Goal: Answer question/provide support: Share knowledge or assist other users

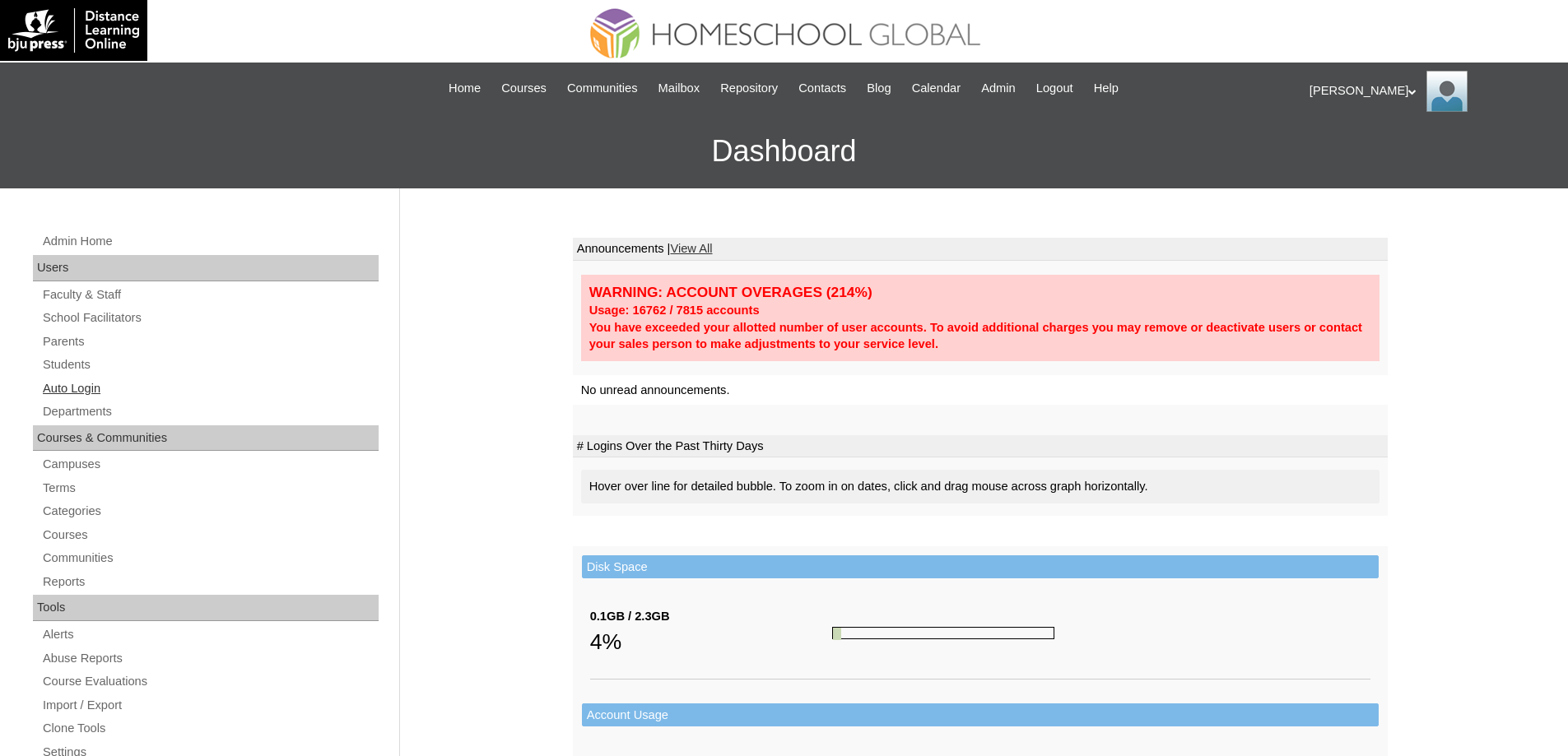
click at [85, 380] on link "Auto Login" at bounding box center [209, 389] width 337 height 20
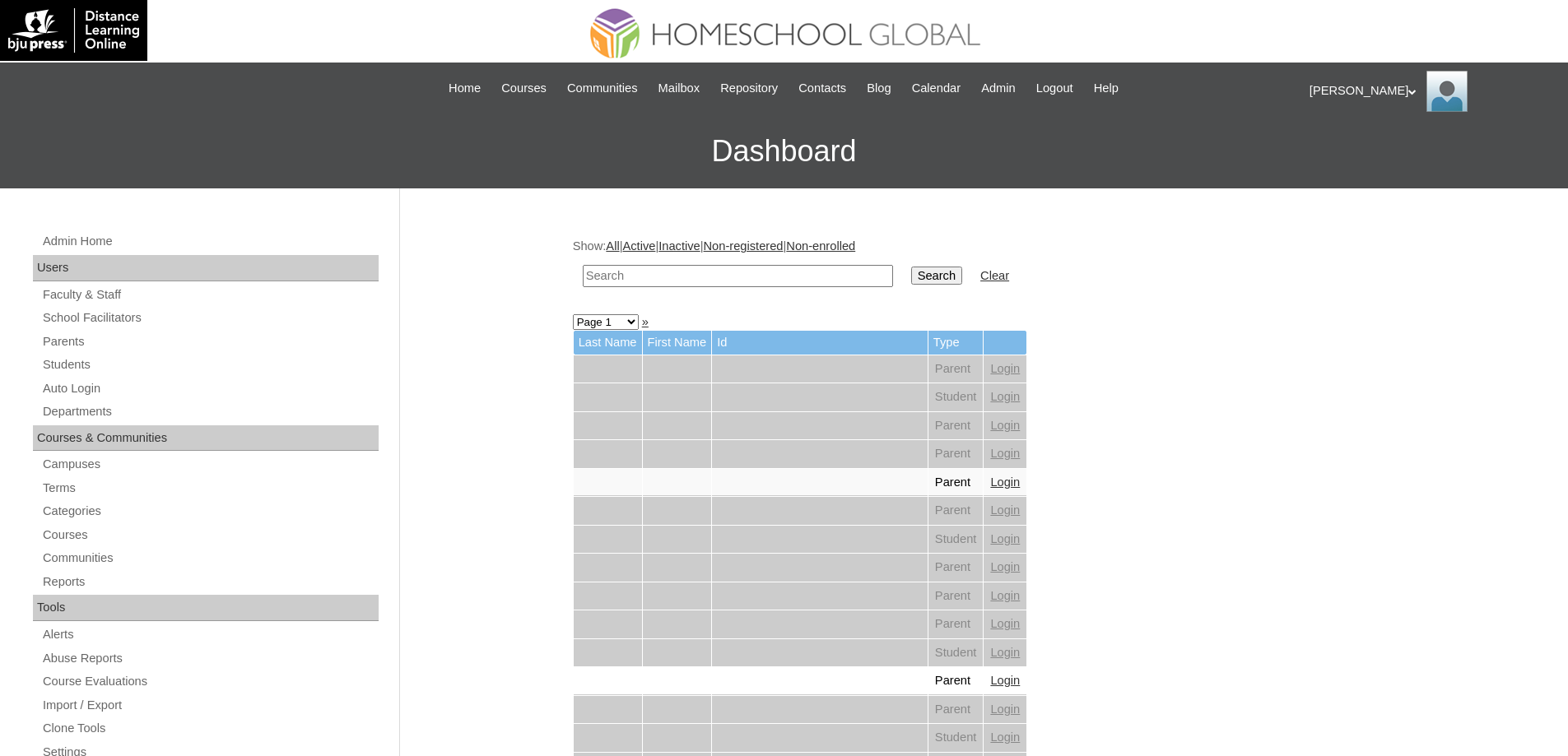
drag, startPoint x: 681, startPoint y: 271, endPoint x: 732, endPoint y: 267, distance: 51.2
click at [682, 271] on input "text" at bounding box center [738, 276] width 310 height 22
paste input "Anthana Rosa"
type input "Anthana Rosa"
click at [942, 268] on input "Search" at bounding box center [936, 275] width 51 height 18
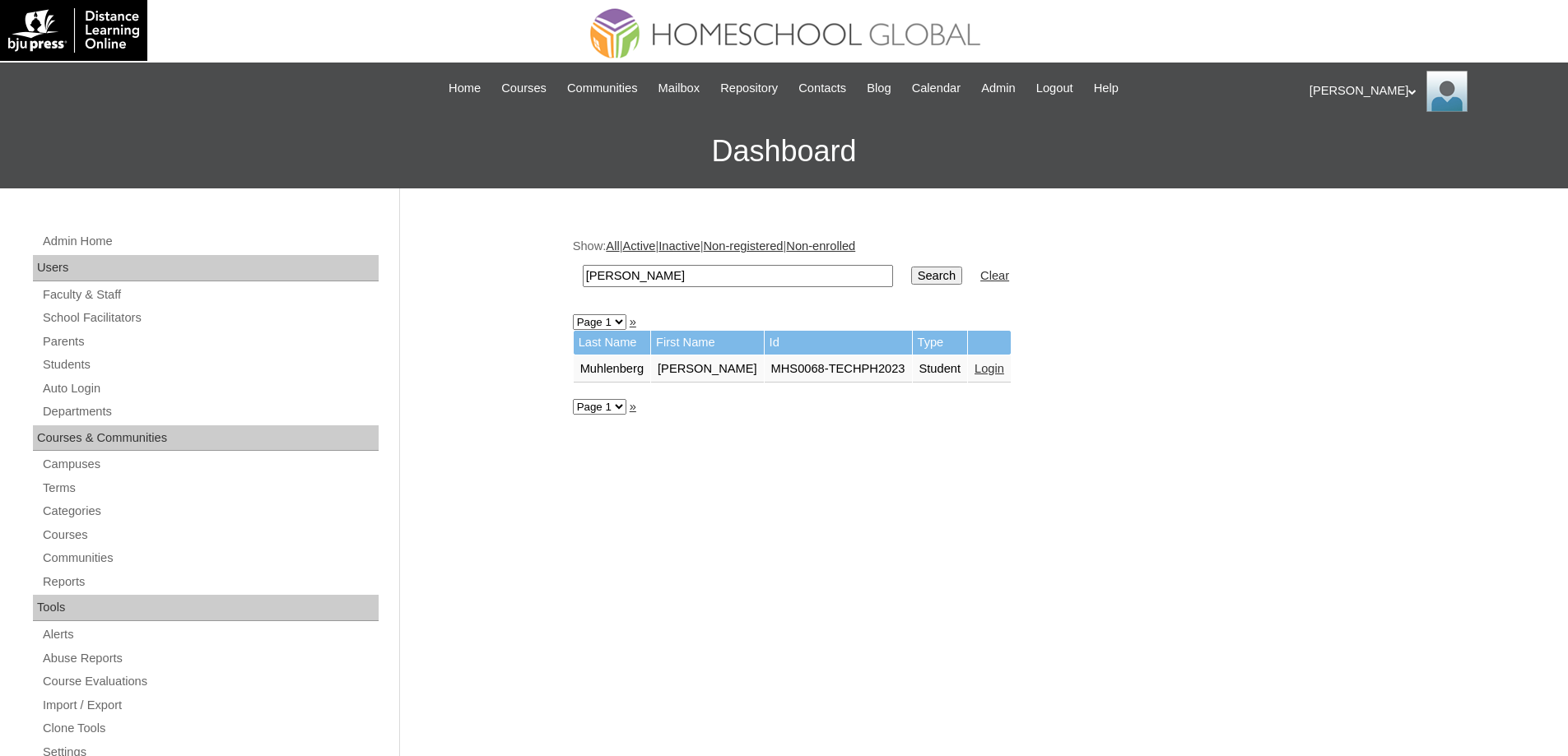
drag, startPoint x: 625, startPoint y: 289, endPoint x: 453, endPoint y: 291, distance: 172.0
click at [485, 293] on div "Admin Home Users Faculty & Staff School Facilitators Parents Students Auto Logi…" at bounding box center [784, 756] width 1568 height 1135
paste input "udriana Domin"
type input "Audriana Domin"
click at [946, 279] on input "Search" at bounding box center [936, 275] width 51 height 18
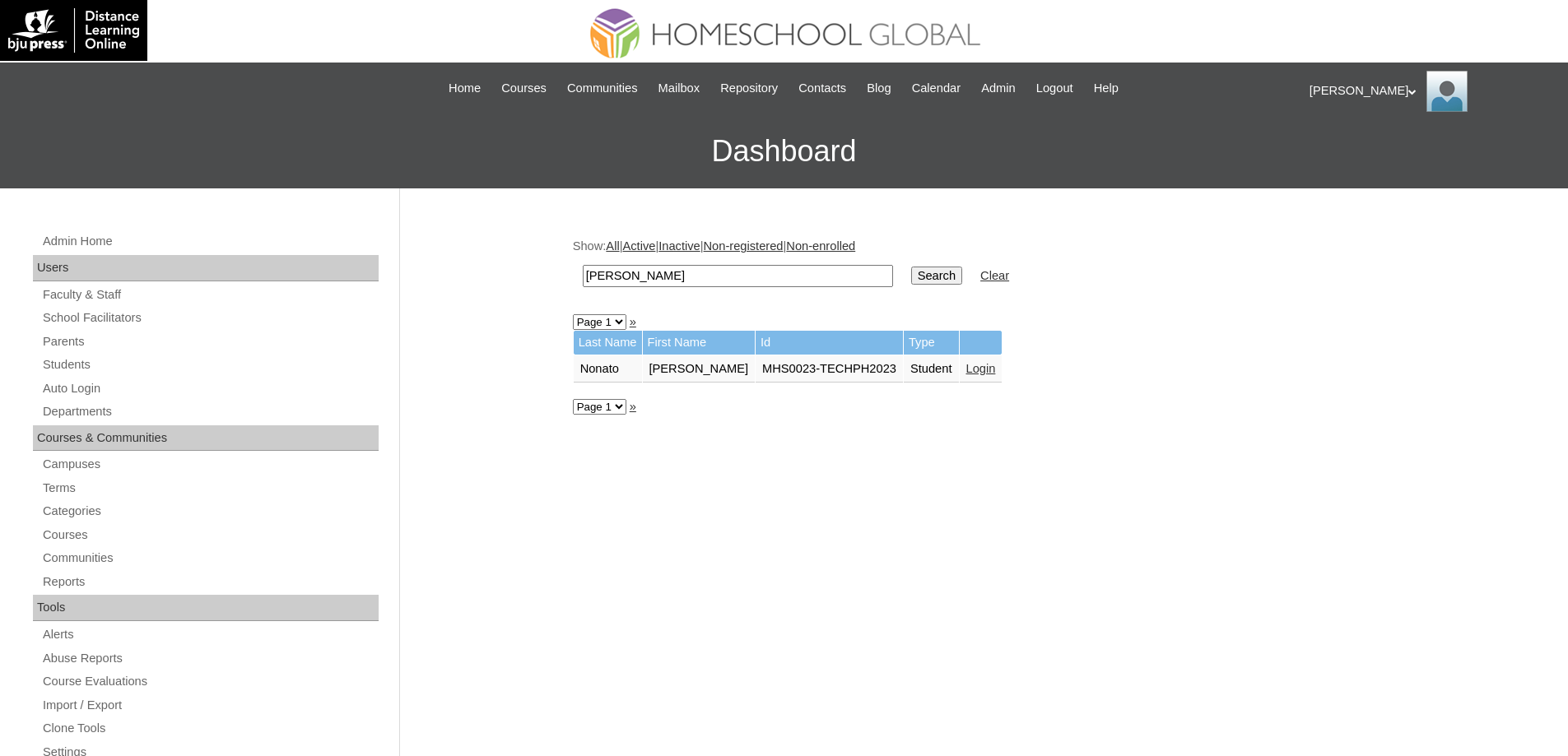
click at [996, 370] on link "Login" at bounding box center [981, 369] width 30 height 13
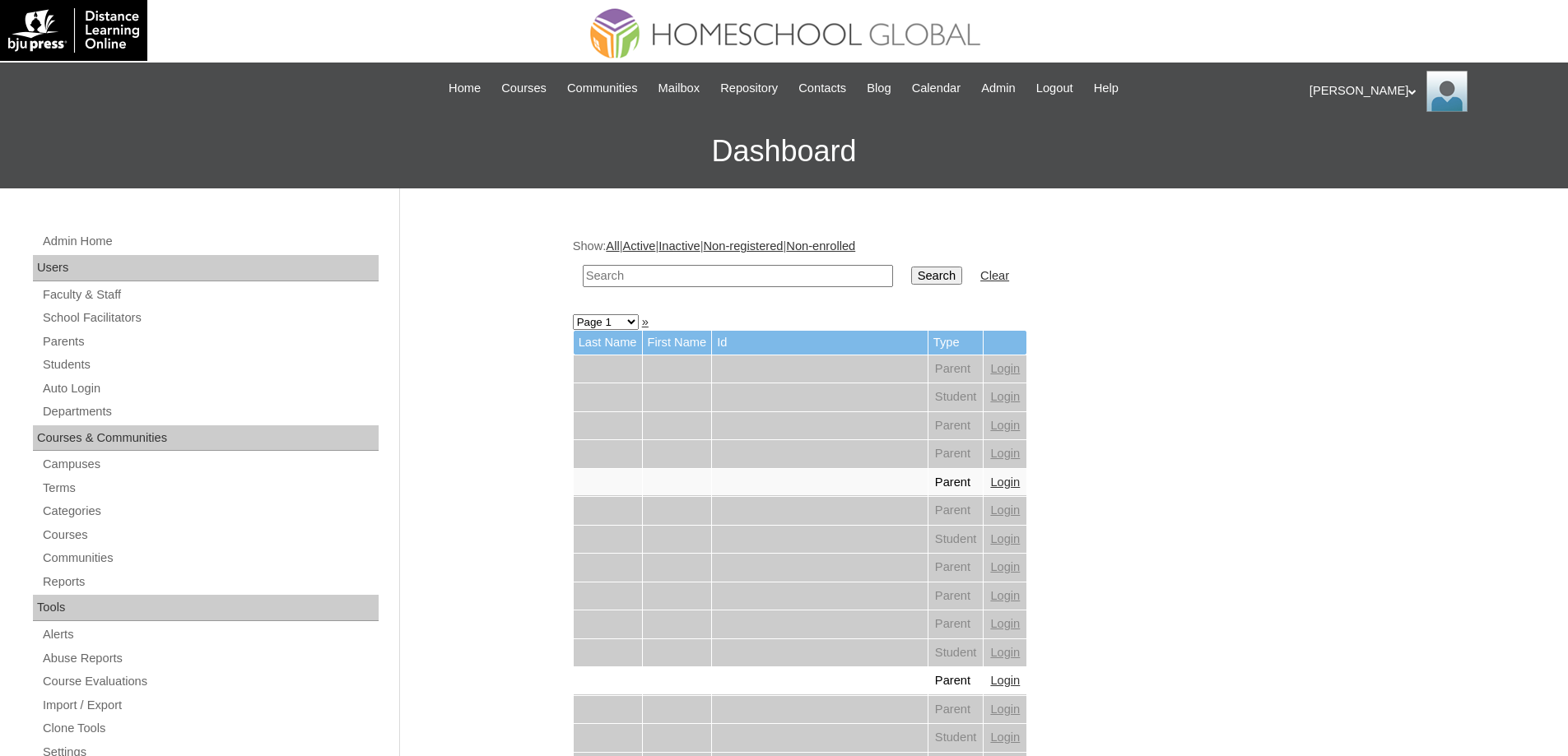
drag, startPoint x: 820, startPoint y: 282, endPoint x: 881, endPoint y: 284, distance: 61.0
click at [821, 282] on input "text" at bounding box center [738, 276] width 310 height 22
paste input "[PERSON_NAME]"
type input "[PERSON_NAME]"
click at [947, 268] on input "Search" at bounding box center [936, 275] width 51 height 18
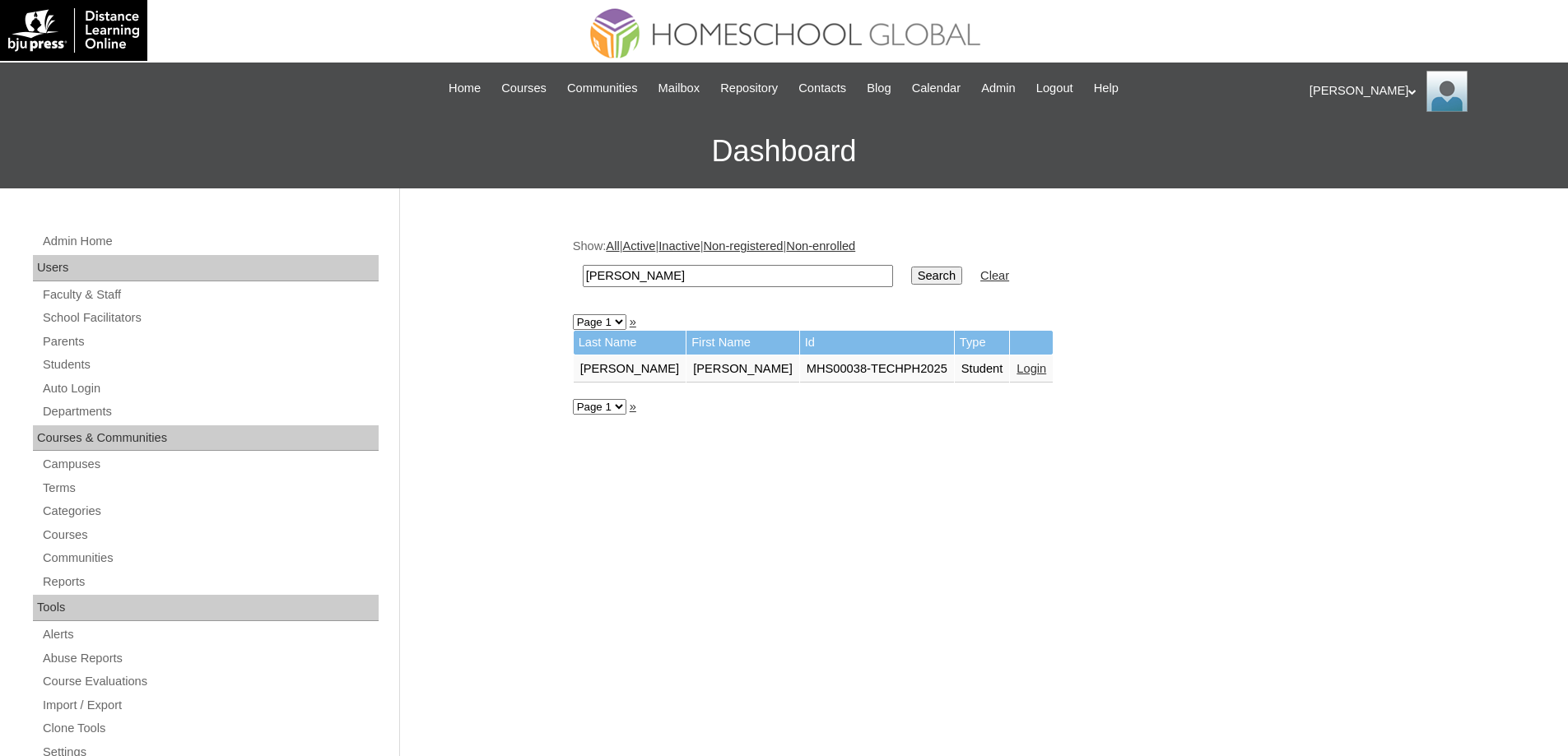
click at [1016, 370] on link "Login" at bounding box center [1031, 369] width 30 height 13
